Goal: Information Seeking & Learning: Learn about a topic

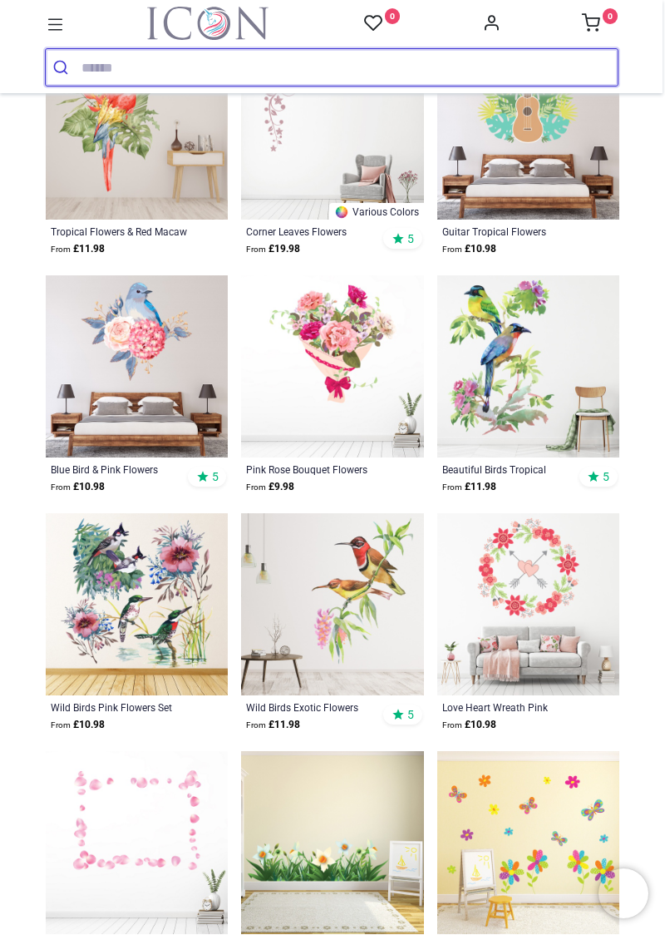
scroll to position [965, 0]
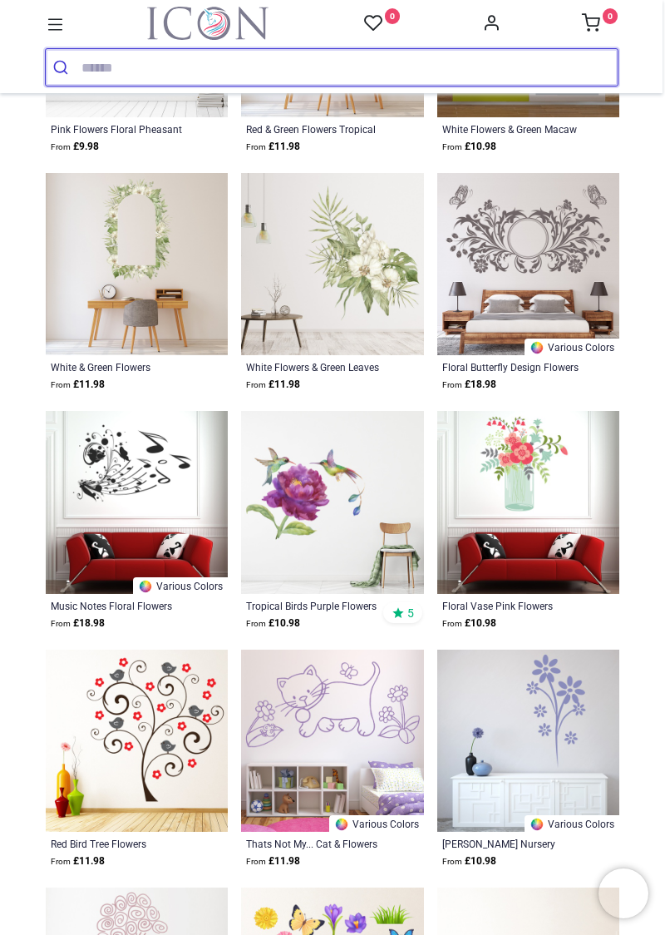
scroll to position [3451, 0]
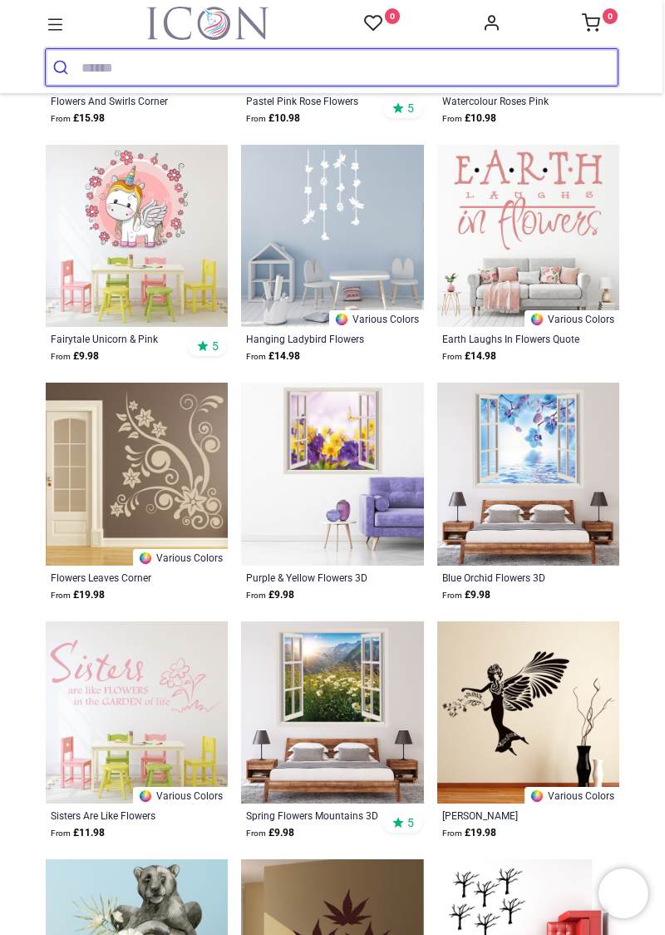
scroll to position [7764, 0]
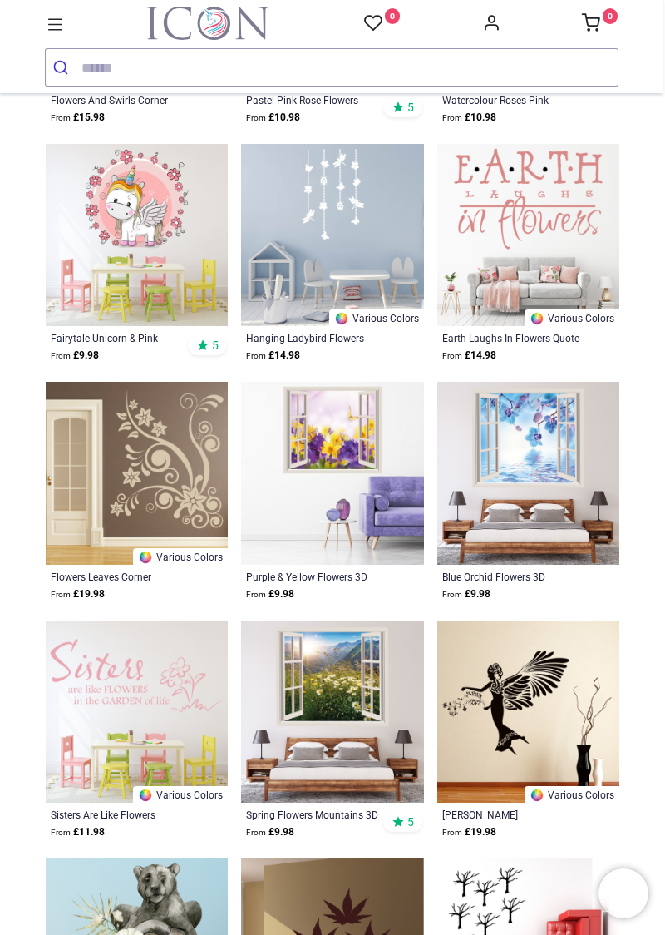
click at [345, 438] on img at bounding box center [332, 473] width 182 height 182
